Goal: Task Accomplishment & Management: Use online tool/utility

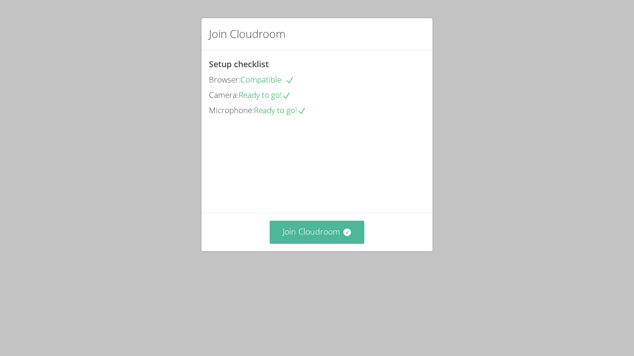
click at [338, 244] on button "Join Cloudroom" at bounding box center [317, 232] width 95 height 23
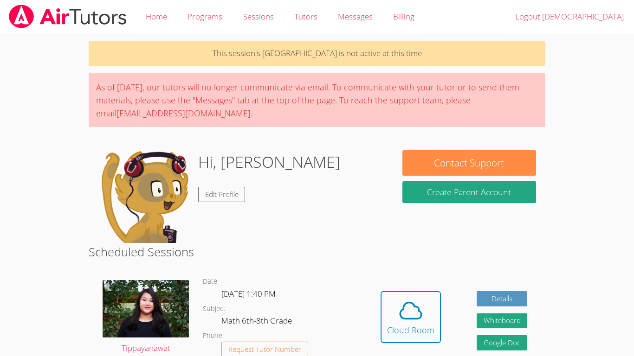
scroll to position [624, 0]
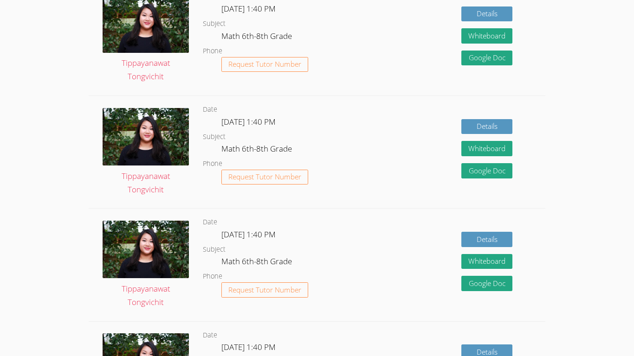
click at [338, 280] on div "Scheduled Sessions Tippayanawat Tongvichit Date Mon Sep 29, 1:40 PM Subject Mat…" at bounding box center [317, 200] width 457 height 1160
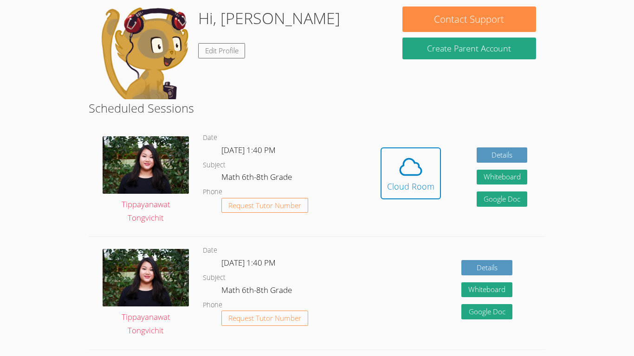
scroll to position [0, 0]
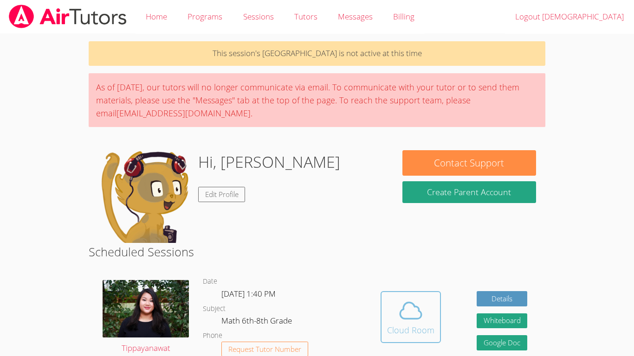
click at [431, 320] on span at bounding box center [410, 311] width 47 height 26
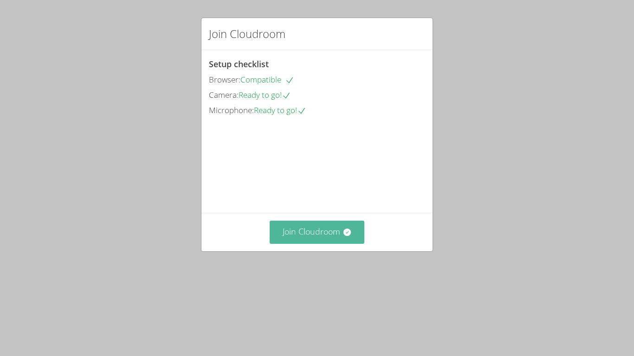
click at [335, 244] on button "Join Cloudroom" at bounding box center [317, 232] width 95 height 23
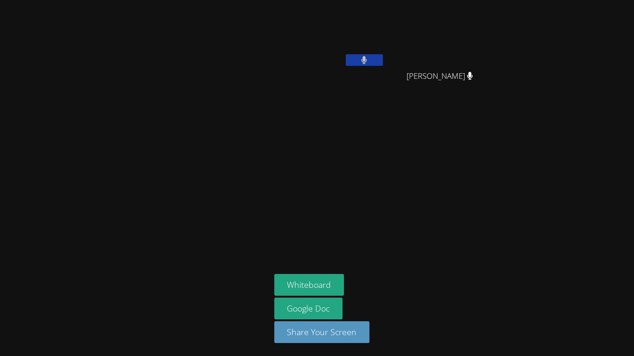
click at [351, 62] on button at bounding box center [364, 60] width 37 height 12
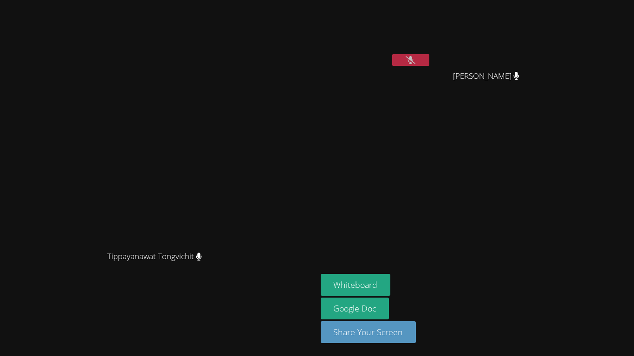
click at [228, 168] on video at bounding box center [158, 160] width 139 height 174
click at [415, 58] on icon at bounding box center [410, 60] width 10 height 8
click at [429, 60] on button at bounding box center [410, 60] width 37 height 12
click at [391, 285] on button "Whiteboard" at bounding box center [356, 285] width 70 height 22
click at [415, 59] on icon at bounding box center [410, 60] width 10 height 8
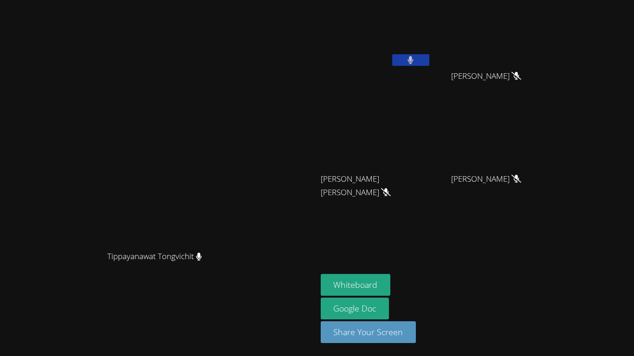
click at [413, 59] on icon at bounding box center [410, 60] width 6 height 8
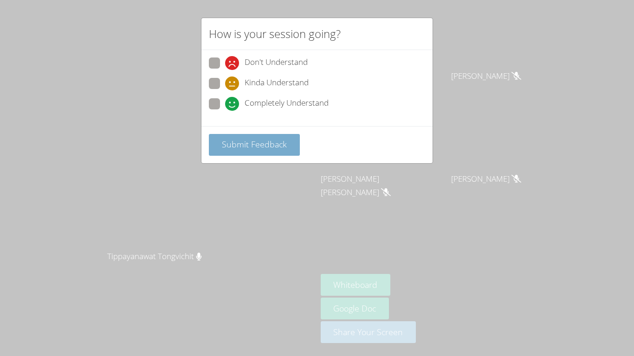
click at [263, 99] on span "Completely Understand" at bounding box center [286, 104] width 84 height 14
click at [233, 99] on input "Completely Understand" at bounding box center [229, 102] width 8 height 8
radio input "true"
click at [267, 144] on span "Submit Feedback" at bounding box center [254, 144] width 65 height 11
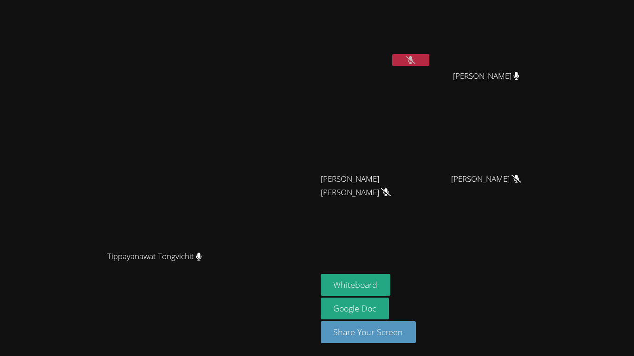
click at [429, 60] on button at bounding box center [410, 60] width 37 height 12
click at [429, 63] on button at bounding box center [410, 60] width 37 height 12
